Goal: Navigation & Orientation: Find specific page/section

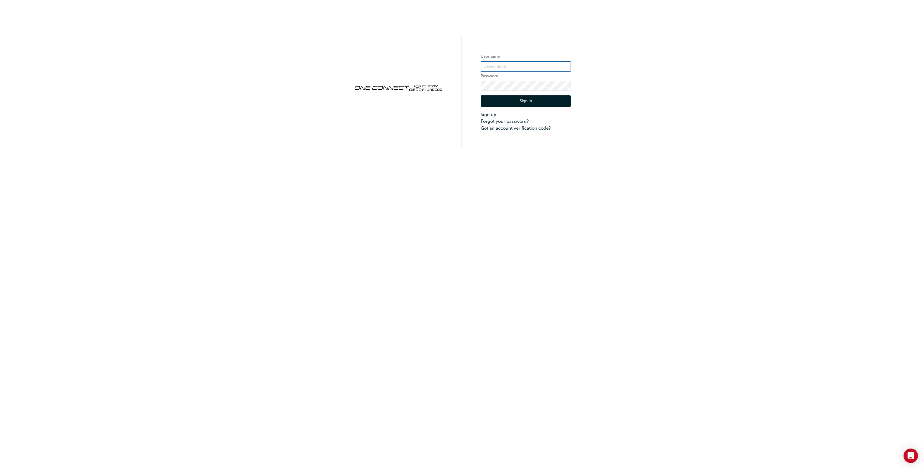
click at [524, 69] on input "text" at bounding box center [525, 66] width 90 height 10
click at [664, 47] on div "Username Password Sign In Sign up Forgot your password? Got an account verifica…" at bounding box center [462, 73] width 924 height 147
click at [513, 71] on input "text" at bounding box center [525, 66] width 90 height 10
click at [515, 66] on input "text" at bounding box center [525, 66] width 90 height 10
drag, startPoint x: 496, startPoint y: 250, endPoint x: 509, endPoint y: 318, distance: 69.5
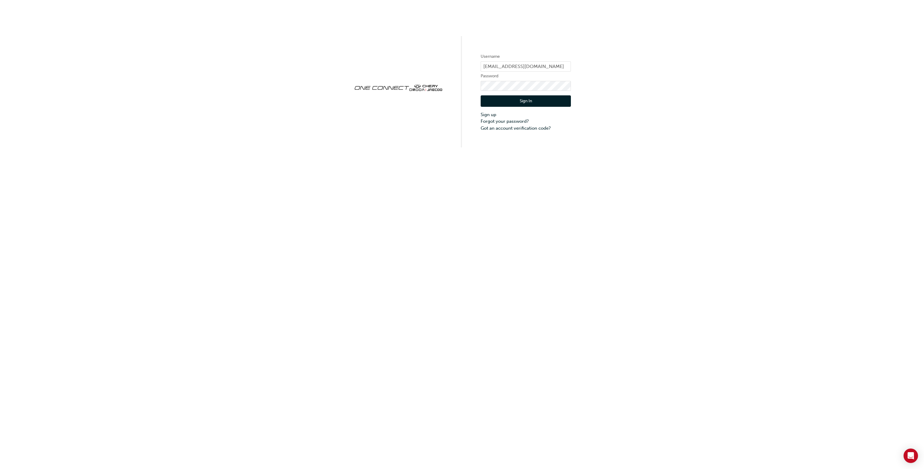
click at [496, 251] on div "Username max@bellbowriemotors.com.au Password Sign In Sign up Forgot your passw…" at bounding box center [462, 234] width 924 height 469
click at [517, 66] on input "max@bellbowriemotors.com.au" at bounding box center [525, 66] width 90 height 10
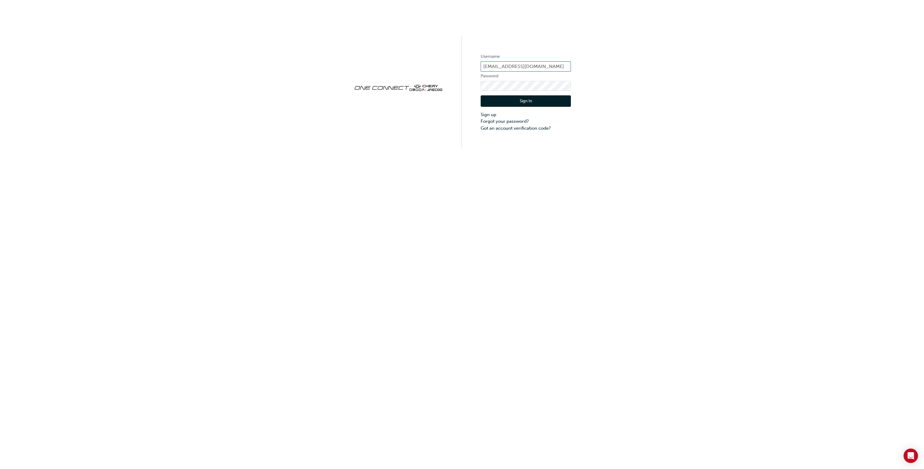
paste input "CHAU0453"
type input "CHAU0453"
click at [519, 102] on button "Sign In" at bounding box center [525, 100] width 90 height 11
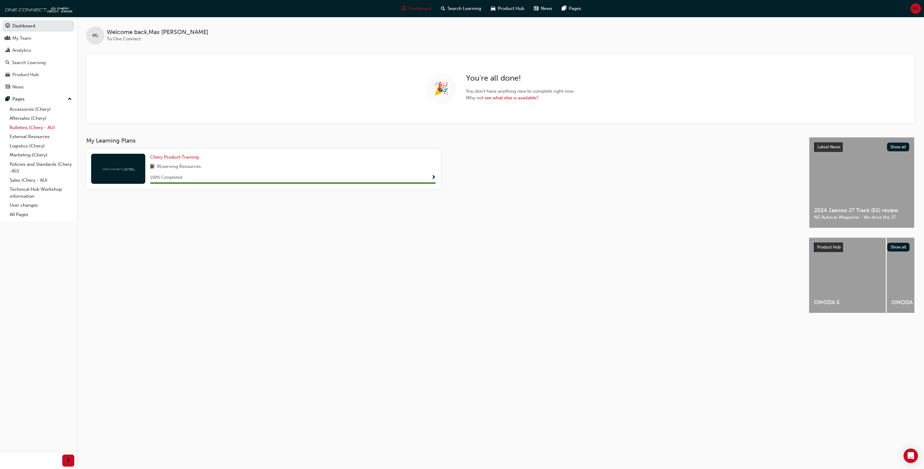
click at [41, 132] on link "Bulletins (Chery - AU)" at bounding box center [40, 127] width 67 height 9
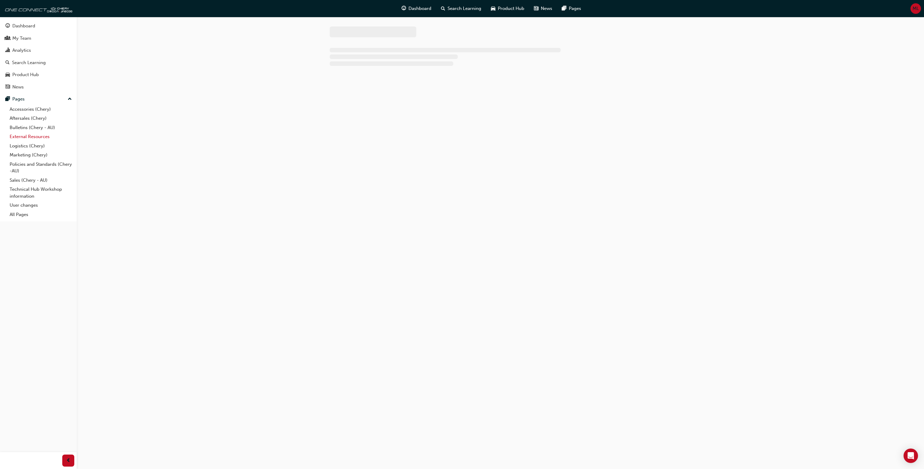
click at [41, 136] on link "External Resources" at bounding box center [40, 136] width 67 height 9
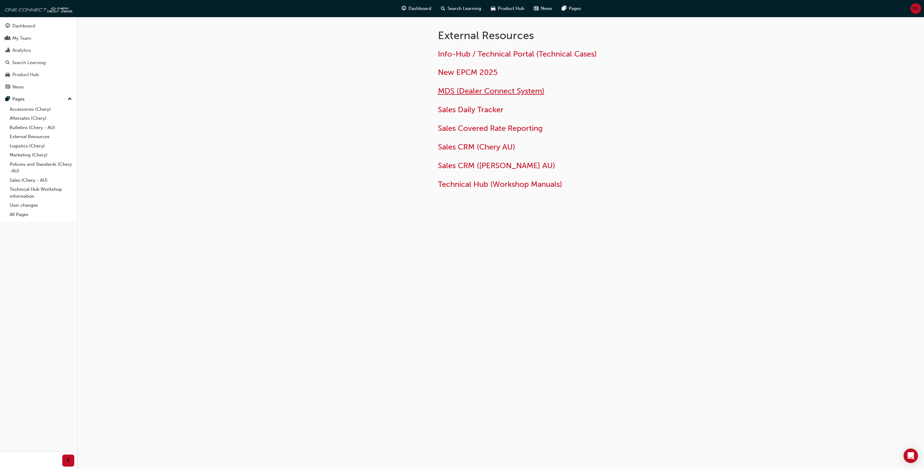
click at [487, 94] on span "MDS (Dealer Connect System)" at bounding box center [491, 90] width 106 height 9
click at [44, 138] on link "External Resources" at bounding box center [40, 136] width 67 height 9
click at [488, 108] on span "Sales Daily Tracker" at bounding box center [471, 109] width 66 height 9
